Goal: Find specific page/section: Find specific page/section

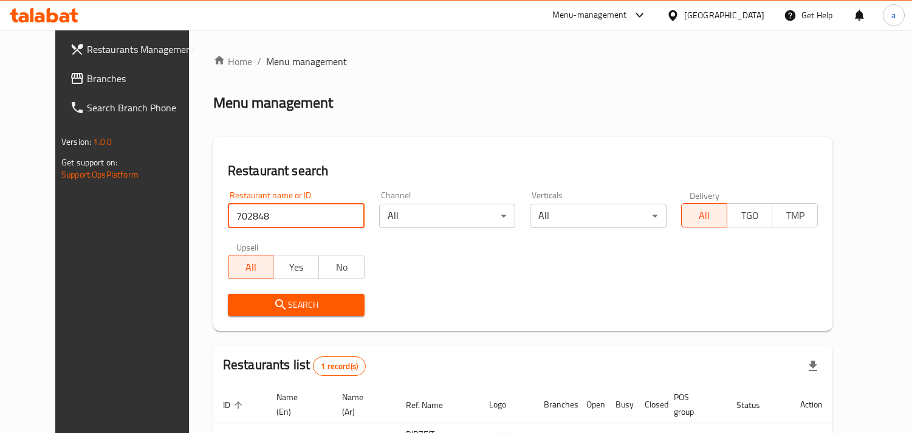
scroll to position [99, 0]
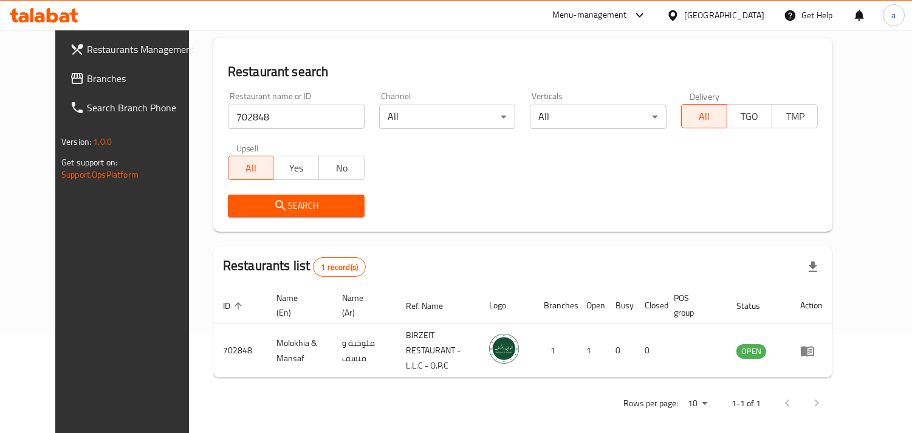
click at [676, 13] on icon at bounding box center [672, 15] width 9 height 10
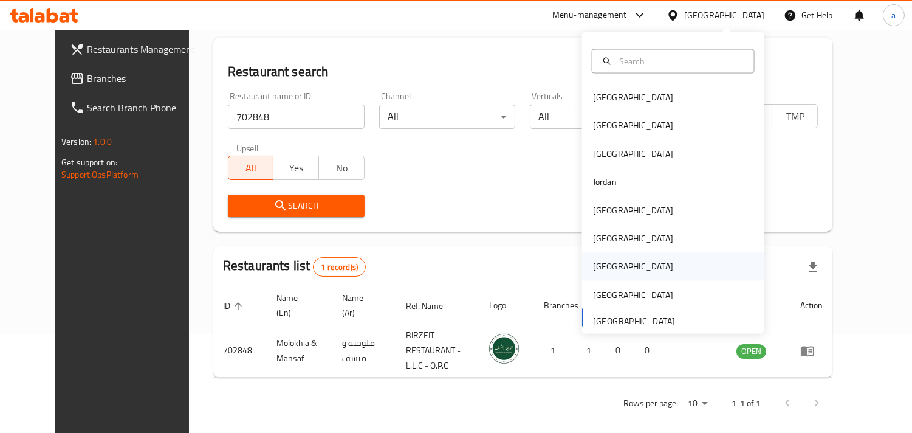
click at [602, 273] on div "[GEOGRAPHIC_DATA]" at bounding box center [633, 266] width 100 height 28
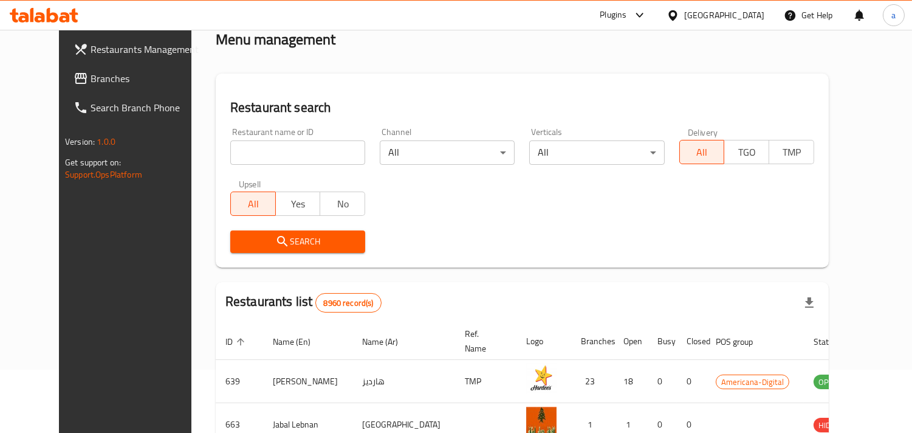
scroll to position [99, 0]
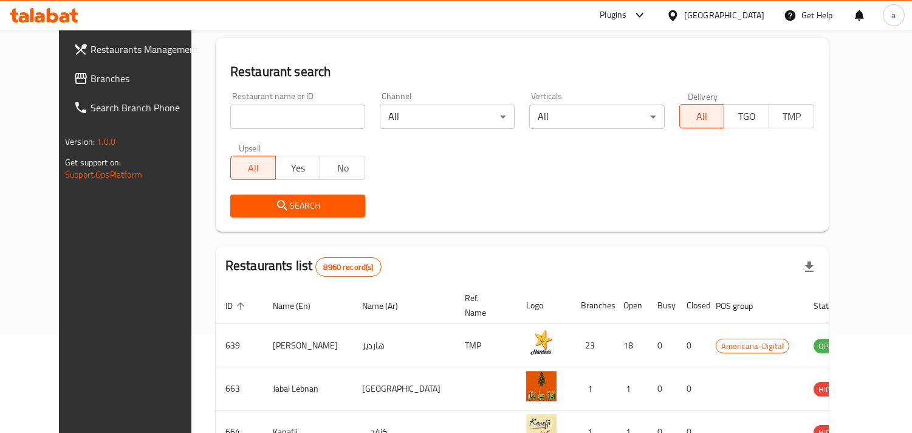
click at [94, 85] on span "Branches" at bounding box center [146, 78] width 111 height 15
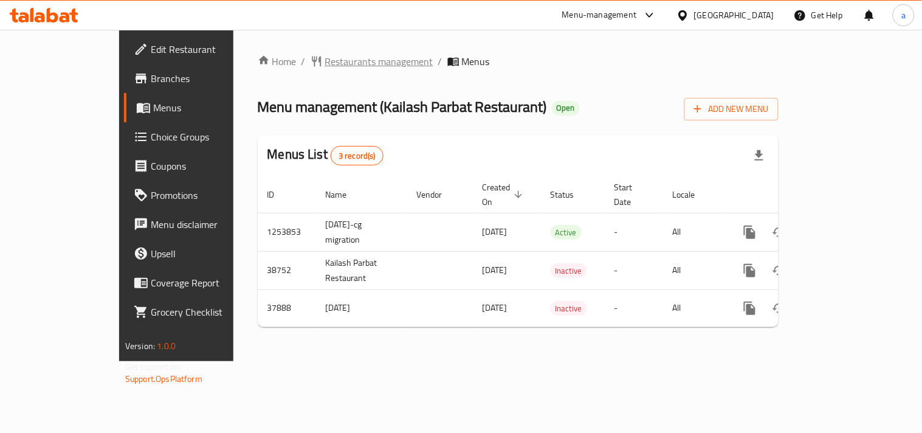
click at [286, 70] on div "Home / Restaurants management / Menus Menu management ( Kailash Parbat Restaura…" at bounding box center [518, 195] width 521 height 283
click at [325, 62] on span "Restaurants management" at bounding box center [379, 61] width 108 height 15
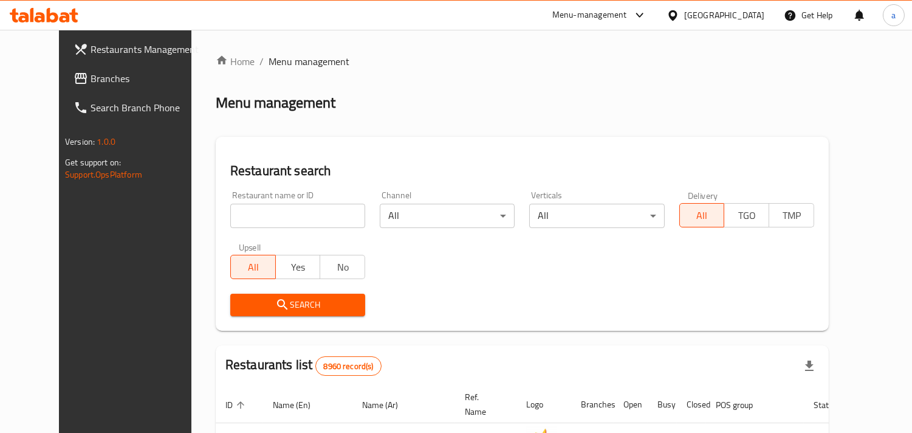
click at [232, 213] on input "search" at bounding box center [297, 216] width 135 height 24
paste input "19653"
type input "19653"
click button "Search" at bounding box center [297, 305] width 135 height 22
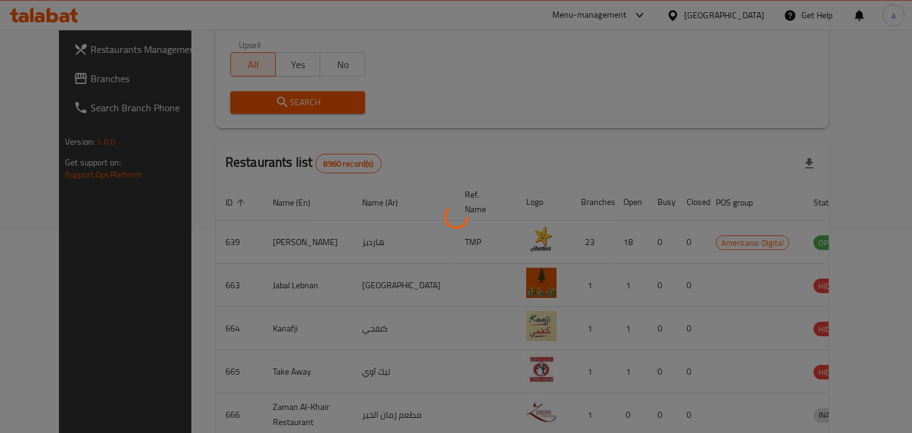
scroll to position [86, 0]
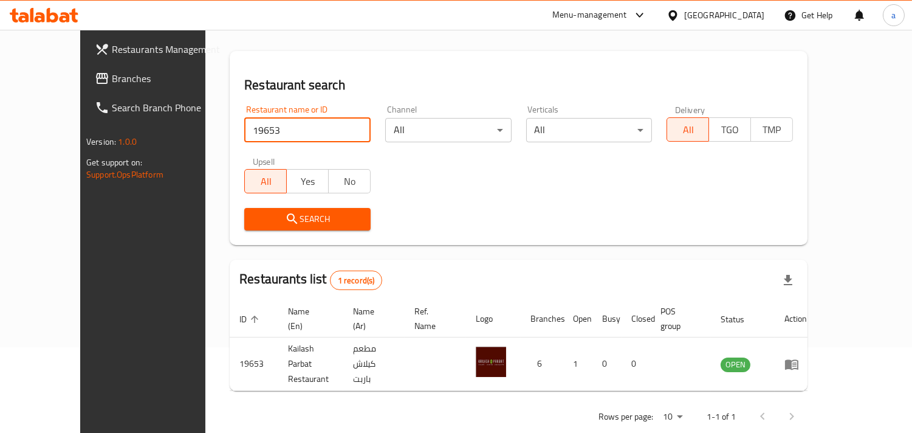
click at [748, 20] on div "[GEOGRAPHIC_DATA]" at bounding box center [724, 15] width 80 height 13
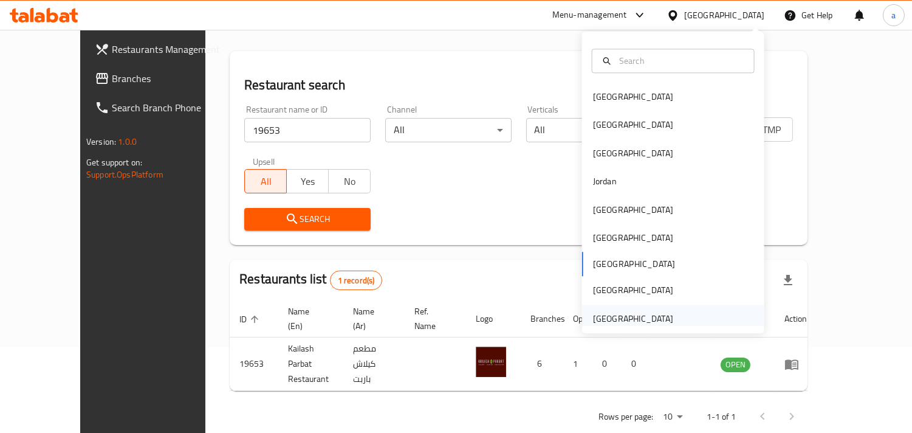
click at [651, 312] on div "[GEOGRAPHIC_DATA]" at bounding box center [633, 318] width 80 height 13
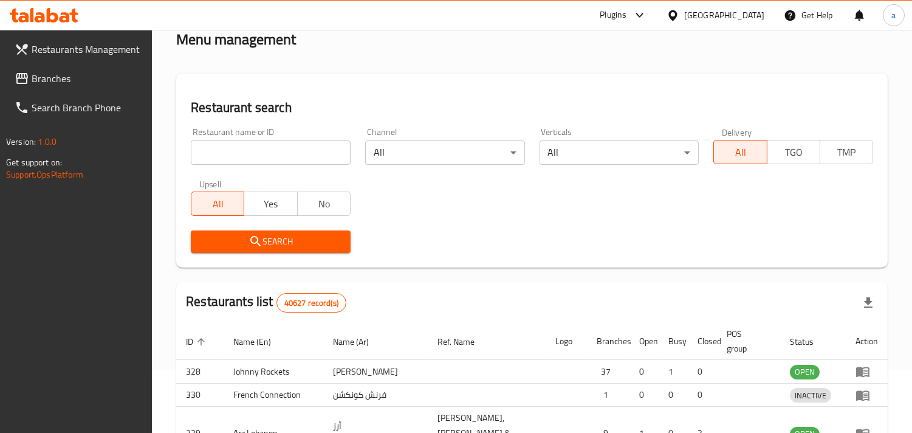
scroll to position [86, 0]
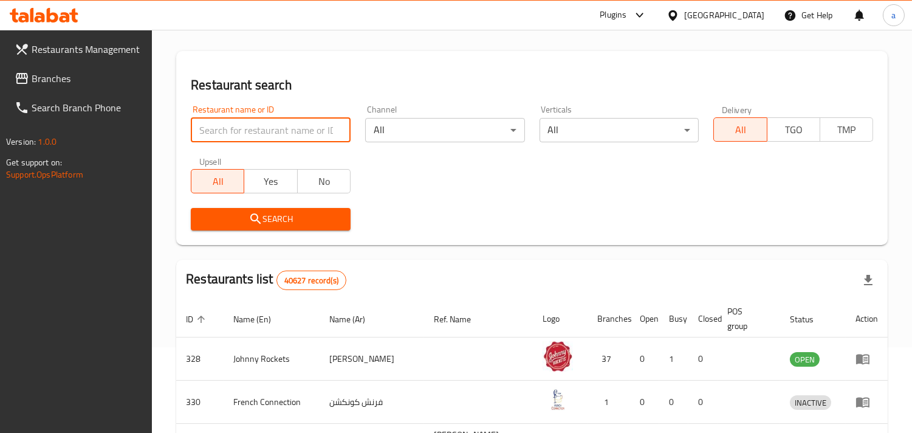
click at [287, 126] on input "search" at bounding box center [271, 130] width 160 height 24
paste input "772151"
type input "772151"
click button "Search" at bounding box center [271, 219] width 160 height 22
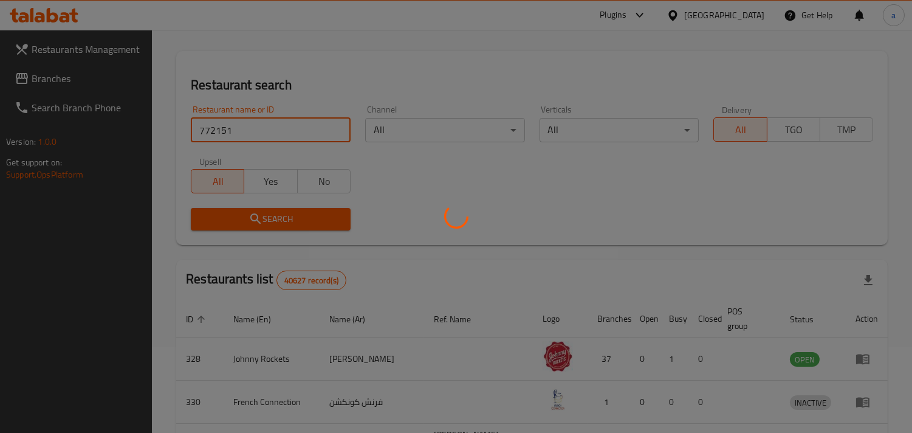
click at [79, 83] on div at bounding box center [456, 216] width 912 height 433
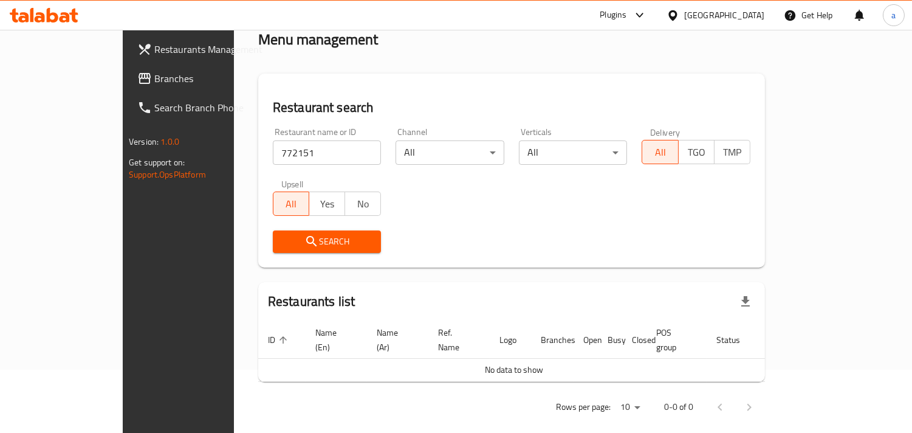
click at [154, 83] on span "Branches" at bounding box center [209, 78] width 111 height 15
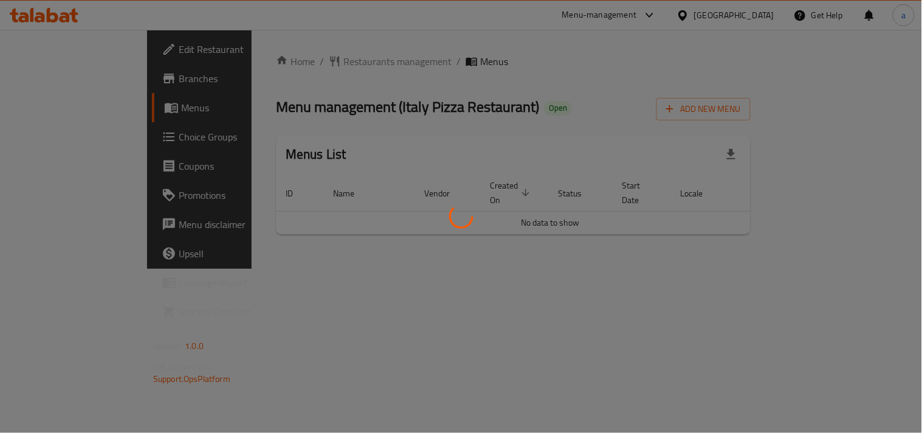
click at [300, 64] on div at bounding box center [461, 216] width 922 height 433
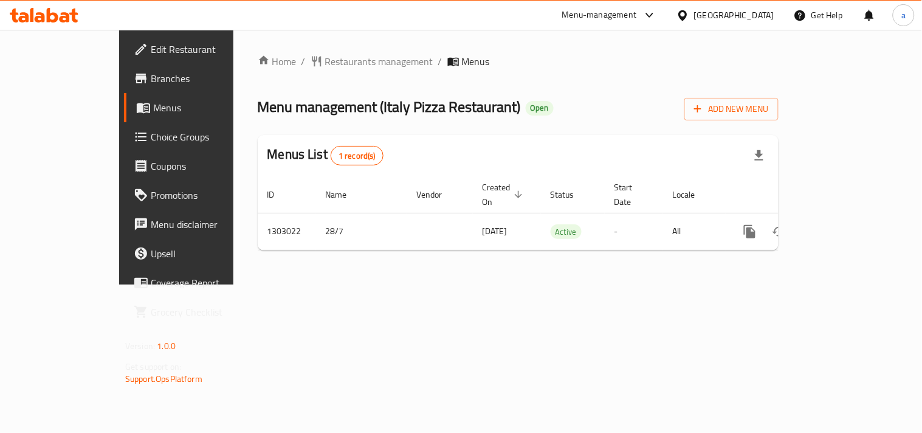
click at [325, 64] on span "Restaurants management" at bounding box center [379, 61] width 108 height 15
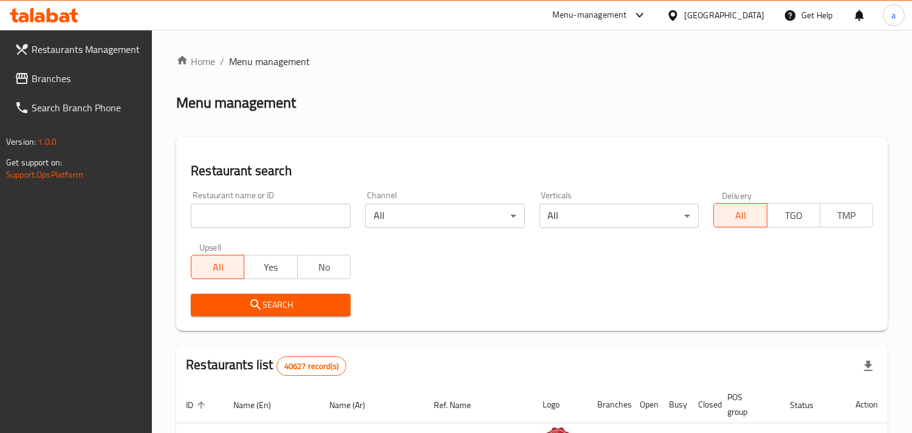
click at [257, 213] on input "search" at bounding box center [271, 216] width 160 height 24
paste input "702675"
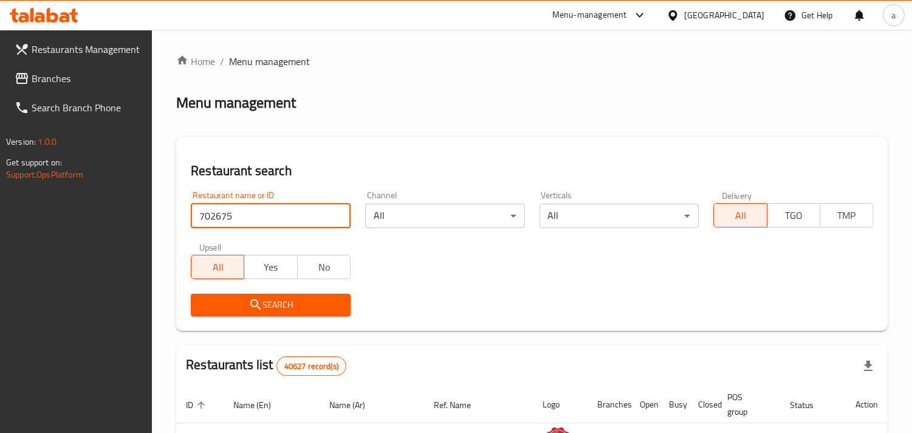
type input "702675"
click button "Search" at bounding box center [271, 305] width 160 height 22
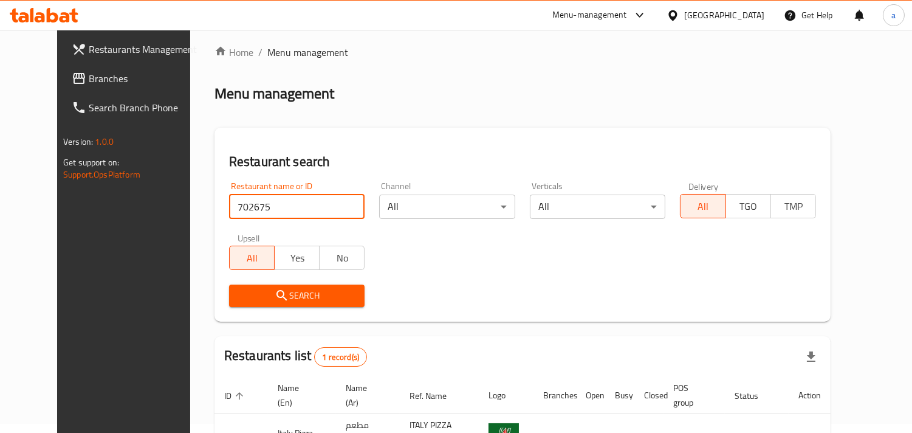
scroll to position [99, 0]
